Goal: Information Seeking & Learning: Find specific fact

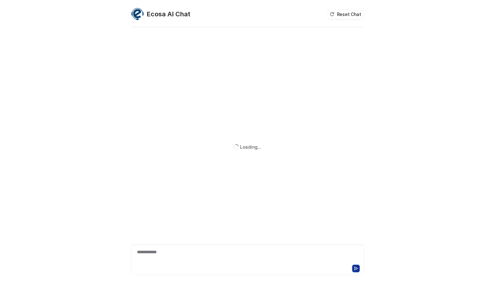
click at [213, 260] on div "**********" at bounding box center [248, 256] width 230 height 15
paste div
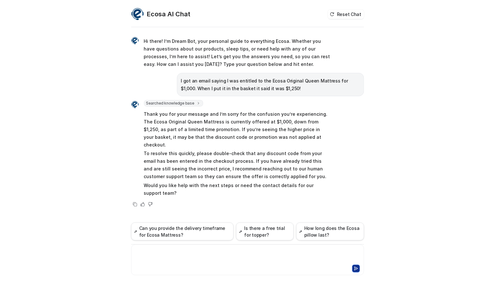
click at [206, 256] on div at bounding box center [248, 256] width 230 height 15
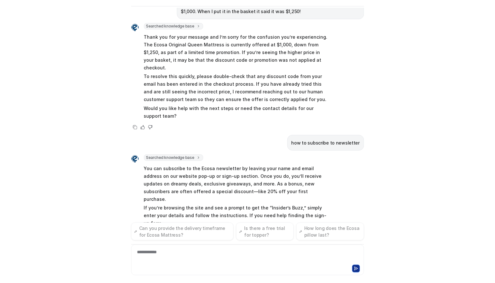
scroll to position [64, 0]
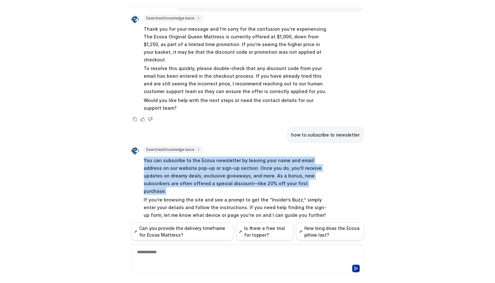
drag, startPoint x: 250, startPoint y: 175, endPoint x: 140, endPoint y: 154, distance: 111.5
click at [140, 154] on div "Searched knowledge base search_queries : [ "subscribe to newsletter", "newslett…" at bounding box center [231, 184] width 200 height 74
copy p "You can subscribe to the Ecosa newsletter by leaving your name and email addres…"
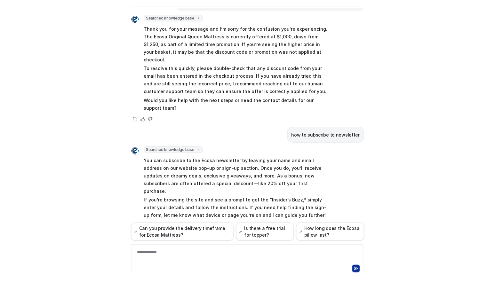
click at [33, 258] on div "Ecosa AI Chat Reset Chat Hi there! I’m Dream Bot, your personal guide to everyt…" at bounding box center [247, 141] width 495 height 283
